Goal: Browse casually

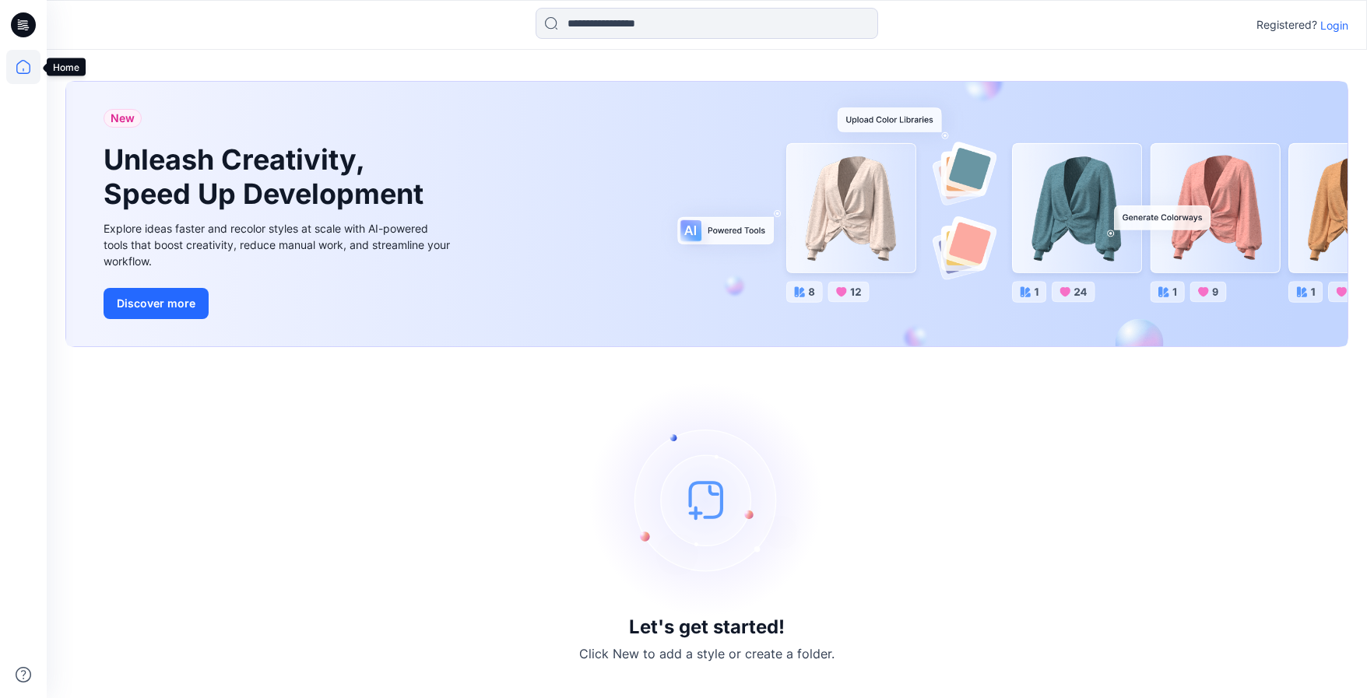
click at [24, 67] on icon at bounding box center [23, 67] width 34 height 34
click at [28, 30] on icon at bounding box center [23, 24] width 25 height 25
click at [164, 307] on button "Discover more" at bounding box center [156, 303] width 105 height 31
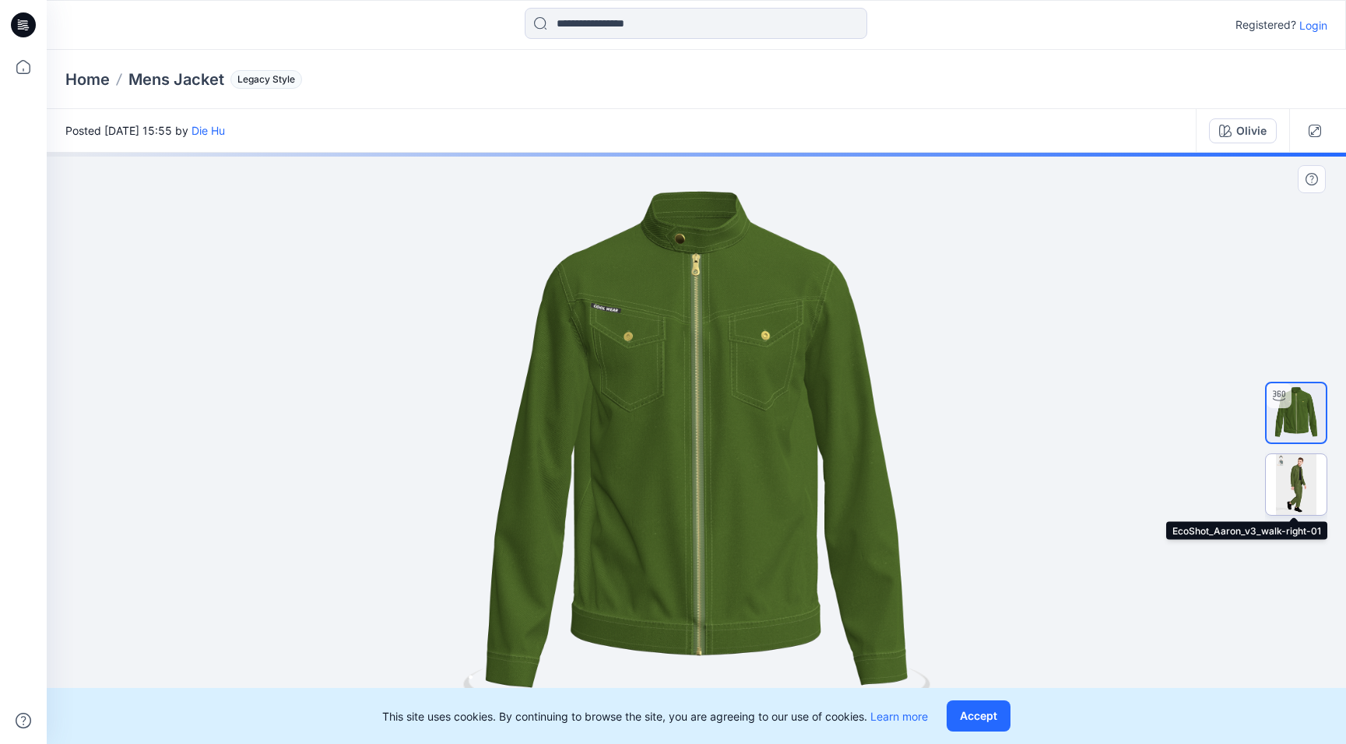
click at [1300, 482] on img at bounding box center [1296, 484] width 61 height 61
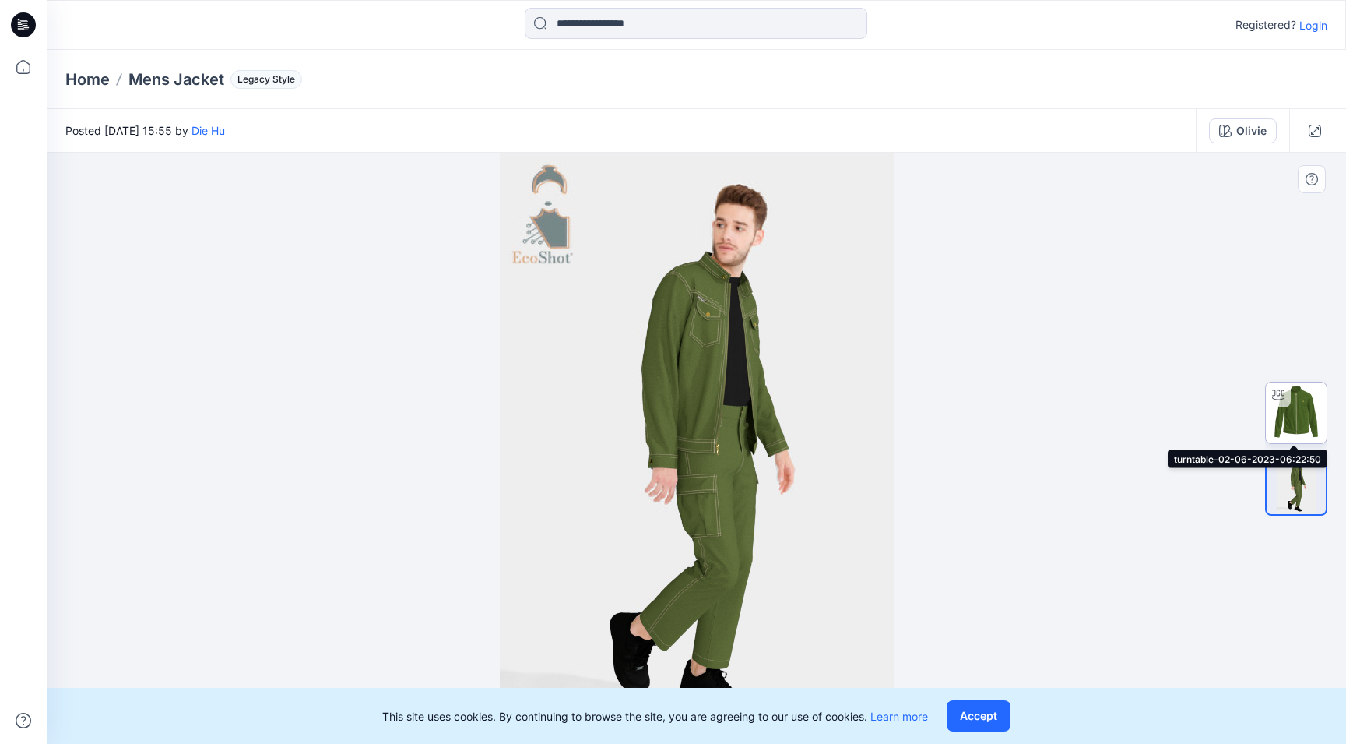
click at [1298, 412] on img at bounding box center [1296, 412] width 61 height 61
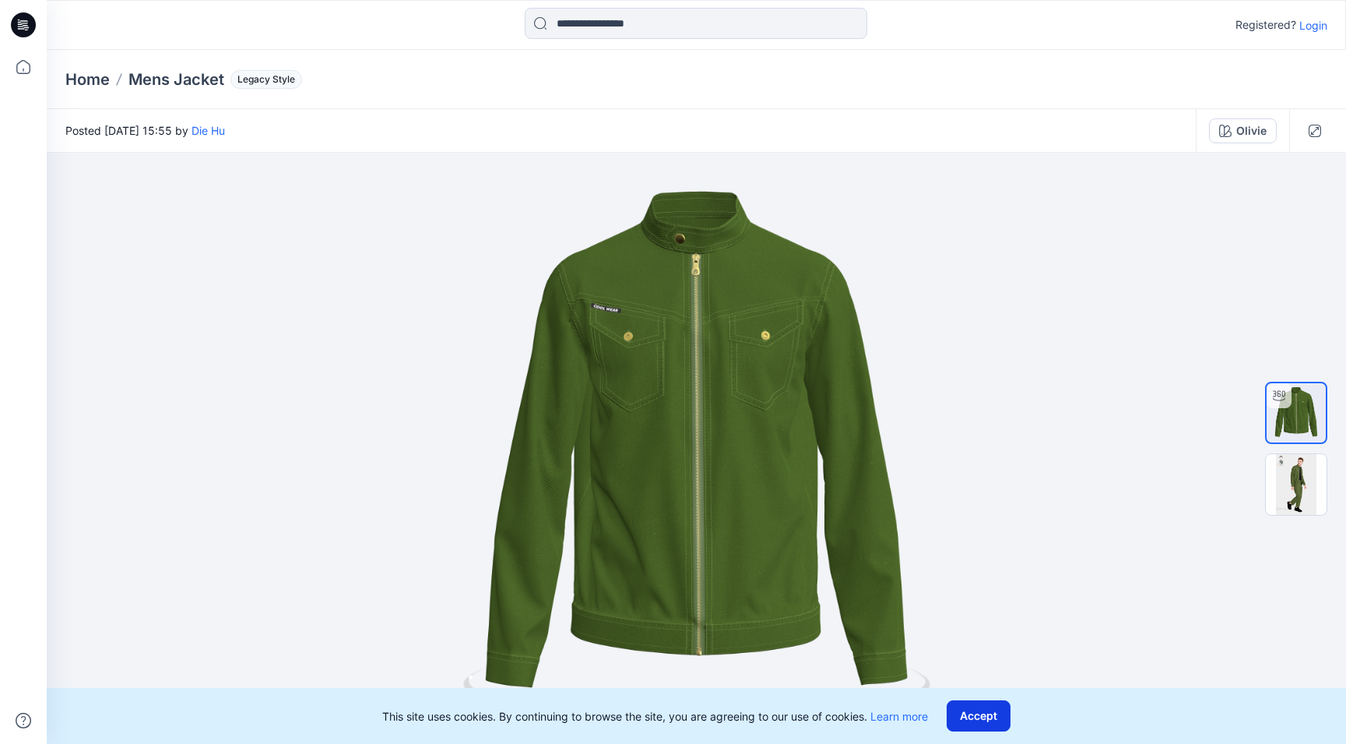
click at [973, 721] on button "Accept" at bounding box center [979, 715] width 64 height 31
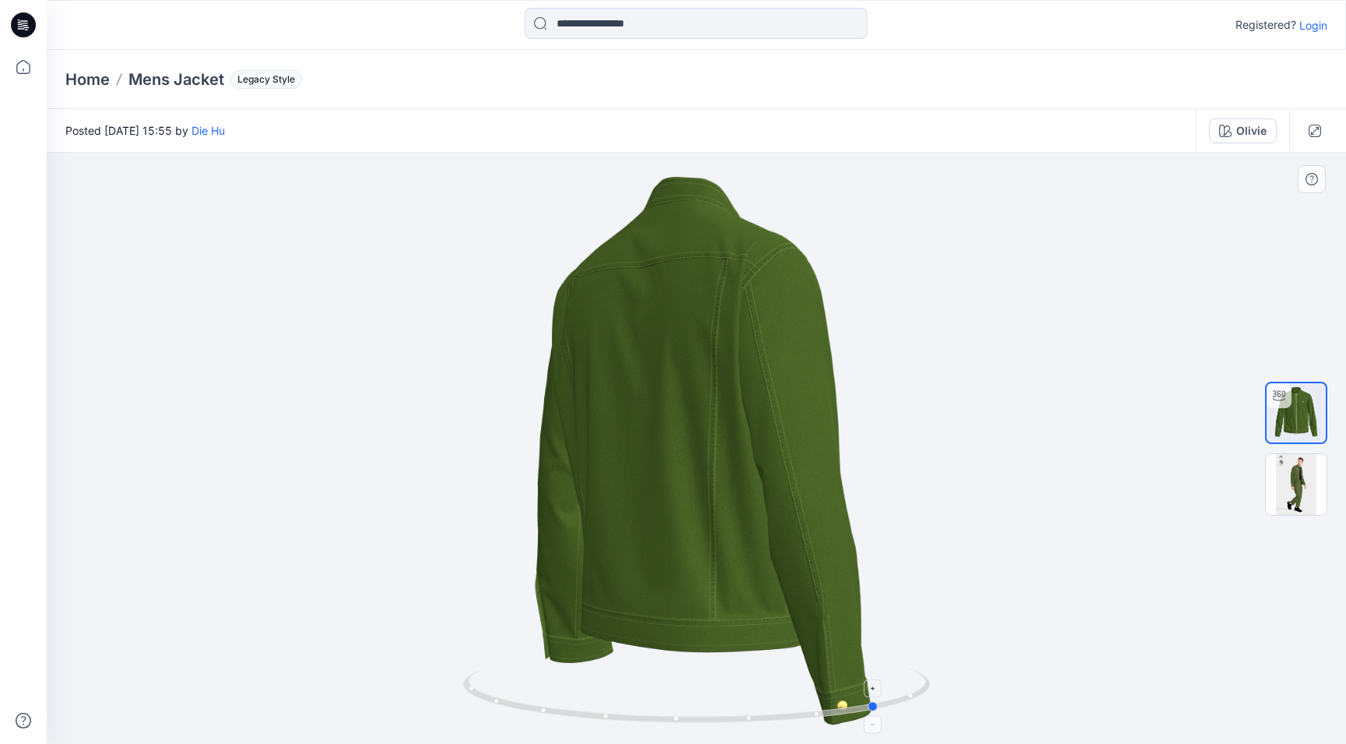
drag, startPoint x: 697, startPoint y: 720, endPoint x: 880, endPoint y: 731, distance: 183.3
click at [880, 726] on icon at bounding box center [698, 697] width 471 height 58
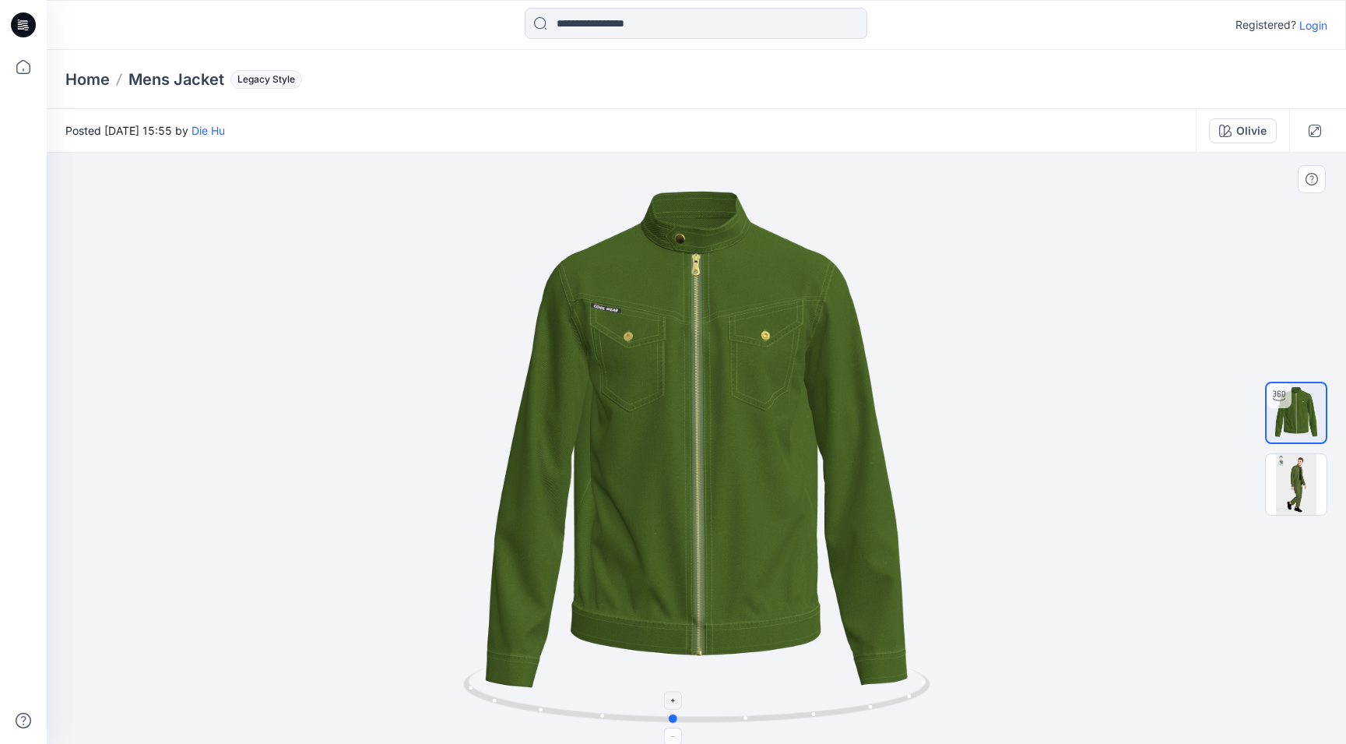
drag, startPoint x: 678, startPoint y: 720, endPoint x: 471, endPoint y: 705, distance: 207.6
click at [471, 705] on icon at bounding box center [698, 697] width 471 height 58
